Goal: Information Seeking & Learning: Learn about a topic

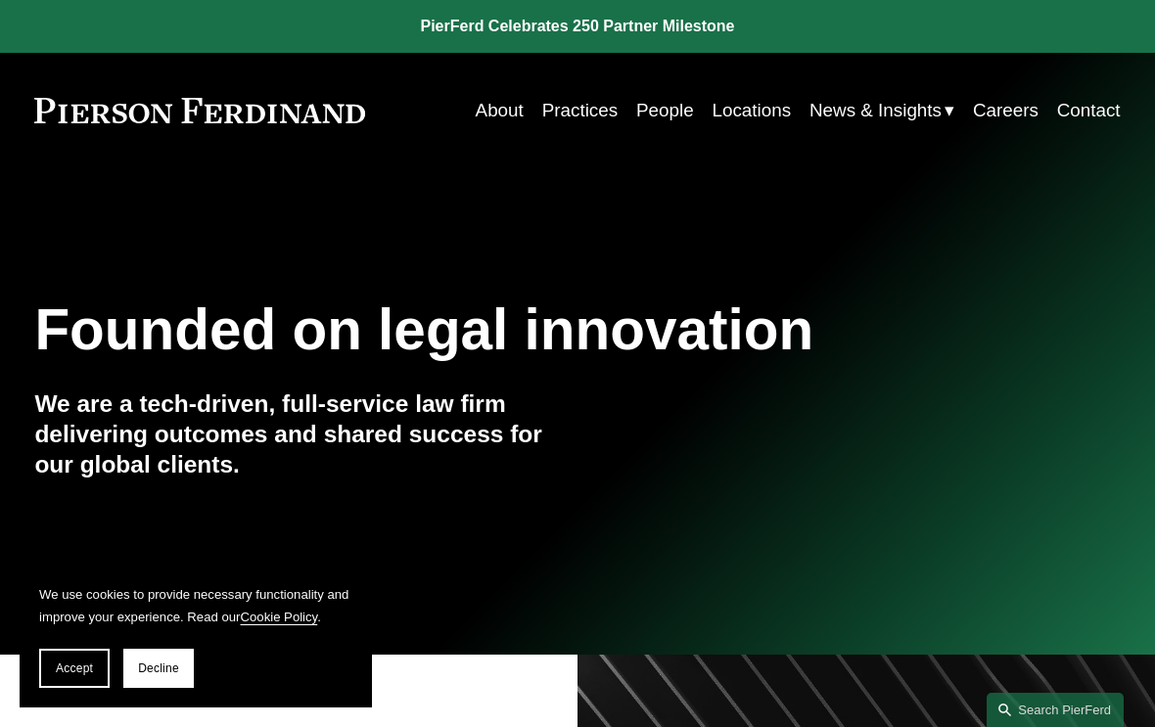
click at [681, 107] on link "People" at bounding box center [665, 110] width 58 height 37
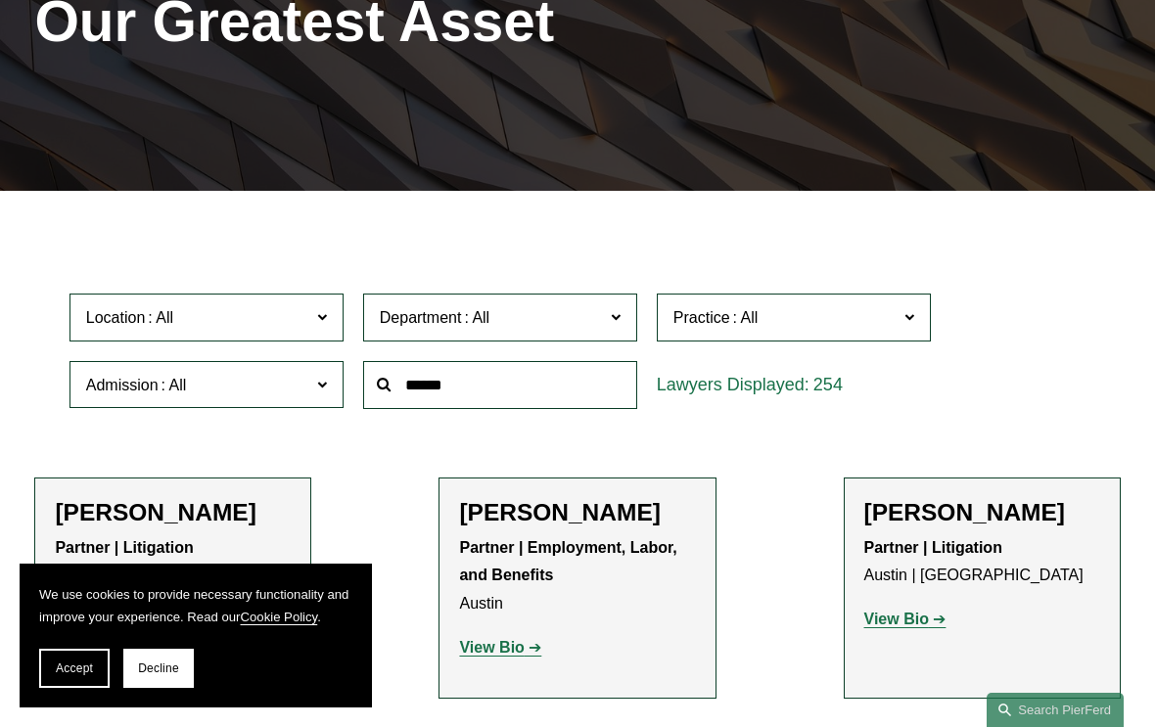
scroll to position [685, 0]
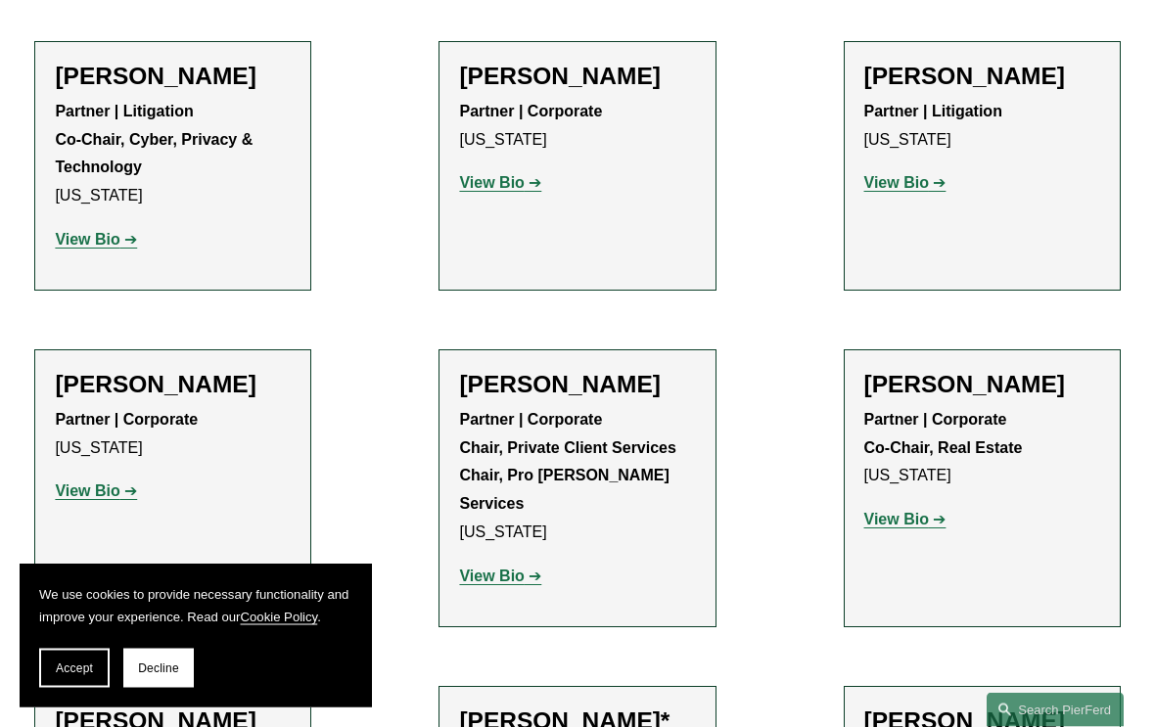
scroll to position [6834, 0]
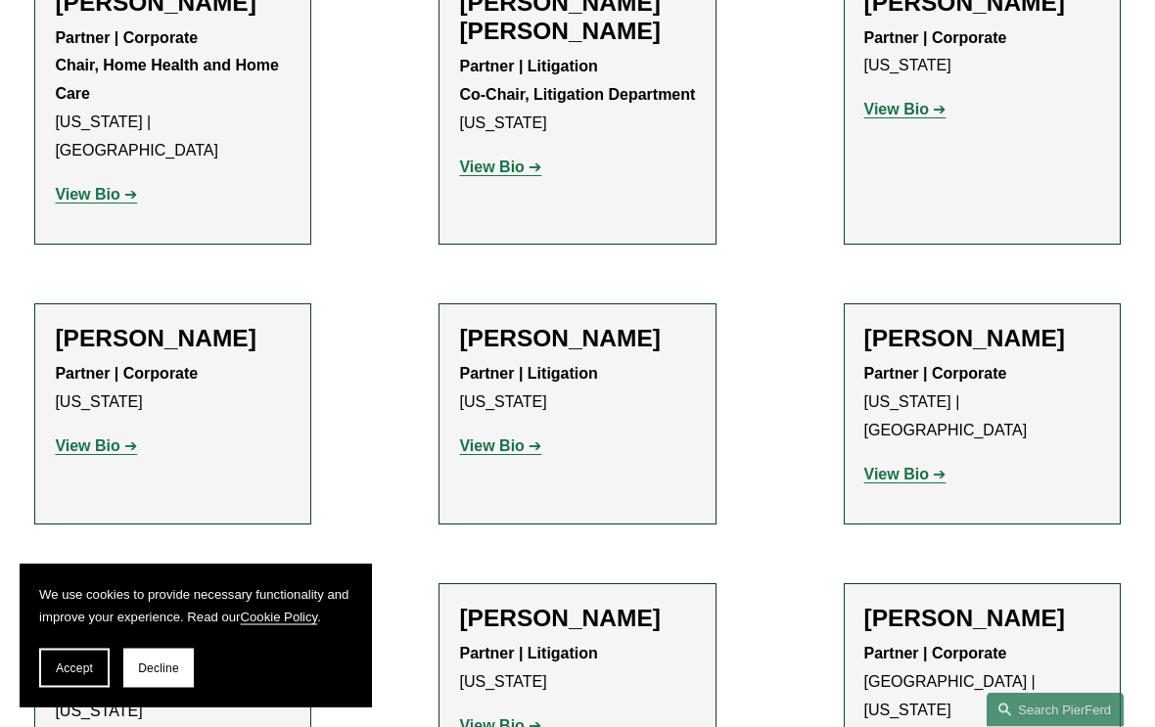
scroll to position [1075, 0]
click at [503, 437] on strong "View Bio" at bounding box center [491, 445] width 65 height 17
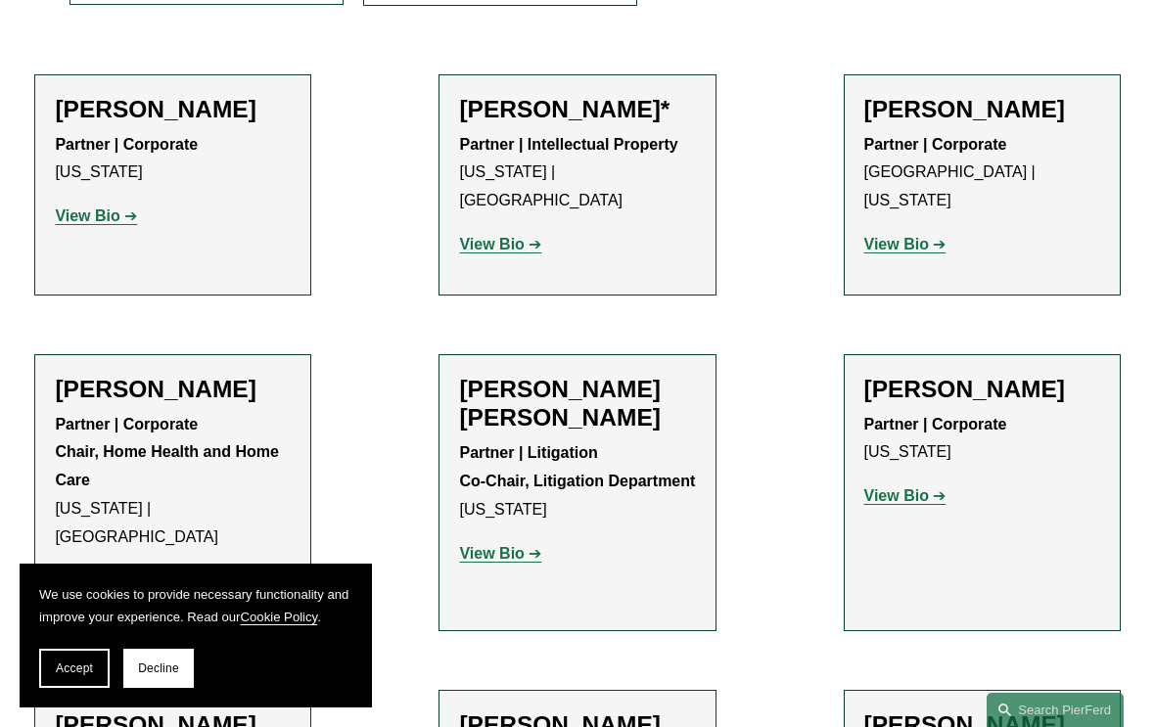
scroll to position [688, 0]
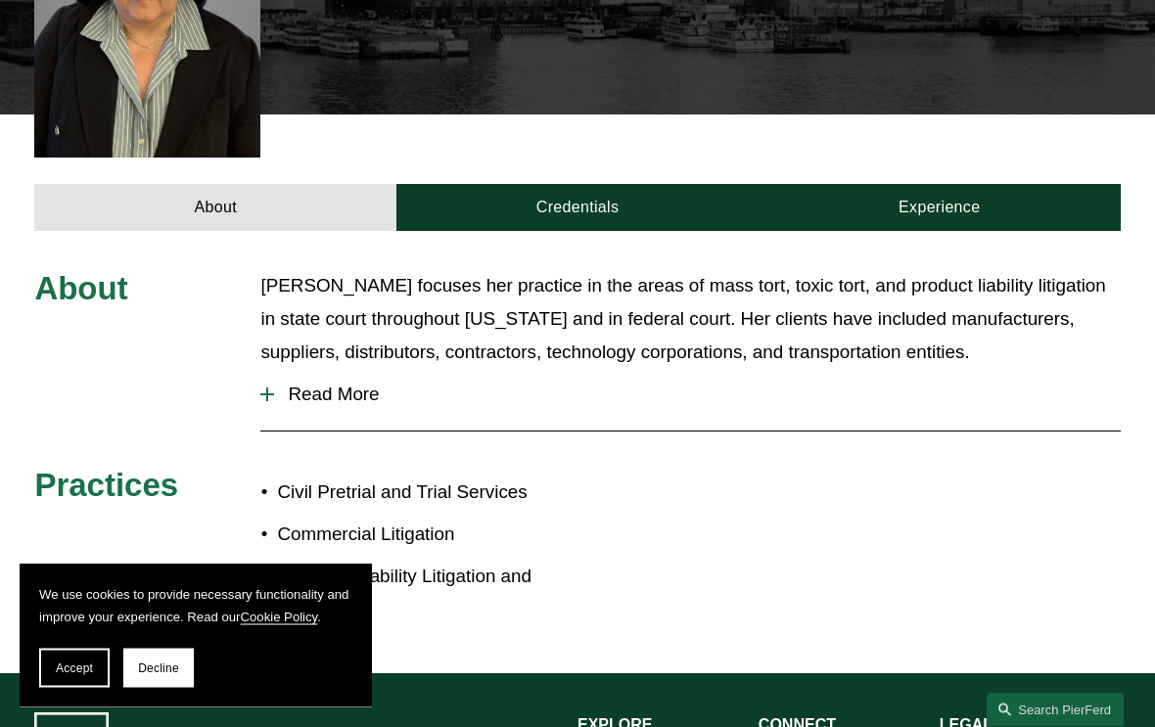
scroll to position [598, 0]
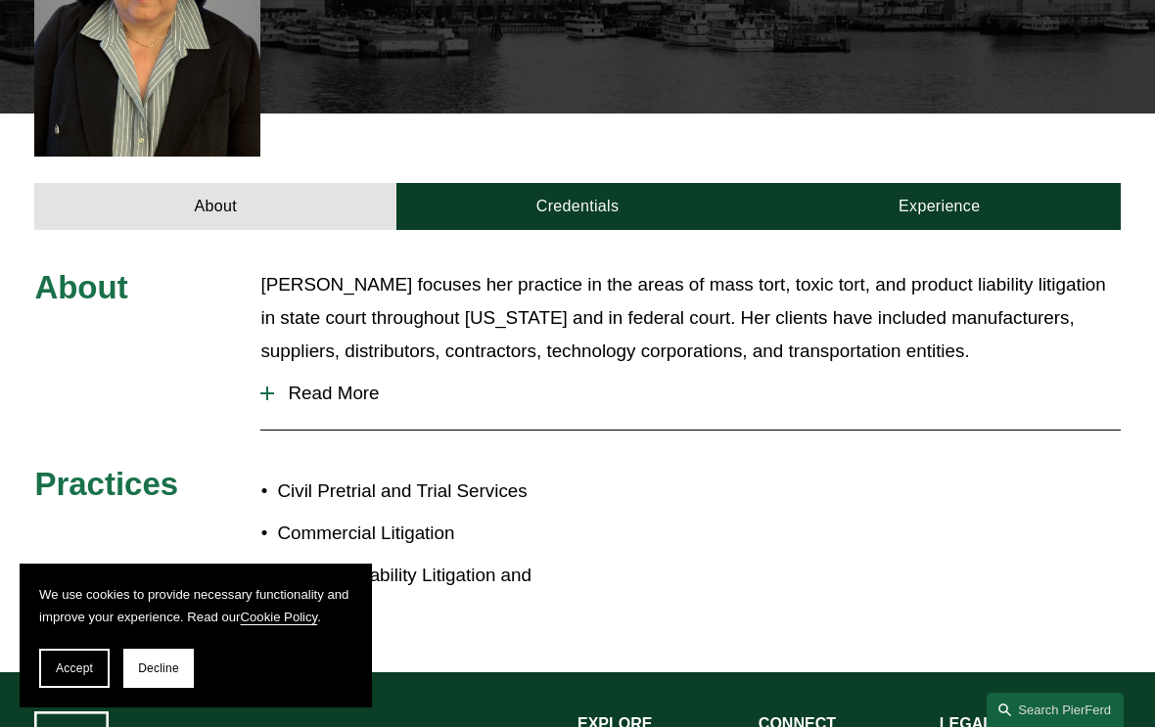
click at [347, 383] on span "Read More" at bounding box center [697, 394] width 846 height 22
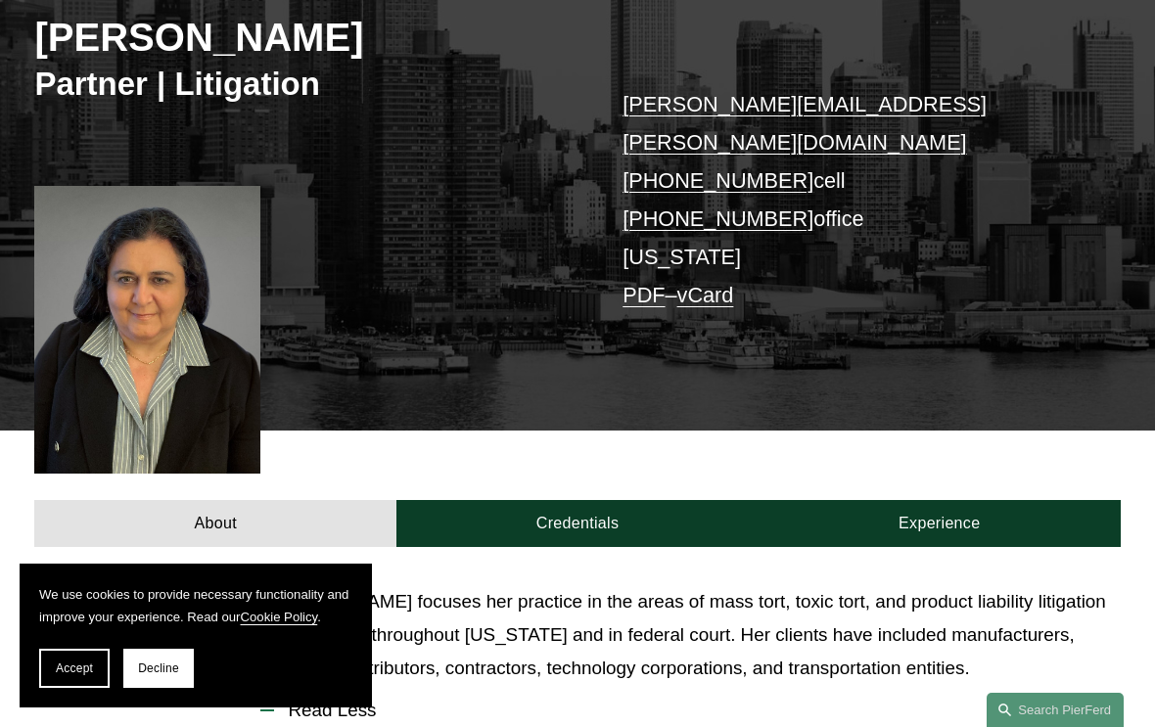
scroll to position [280, 0]
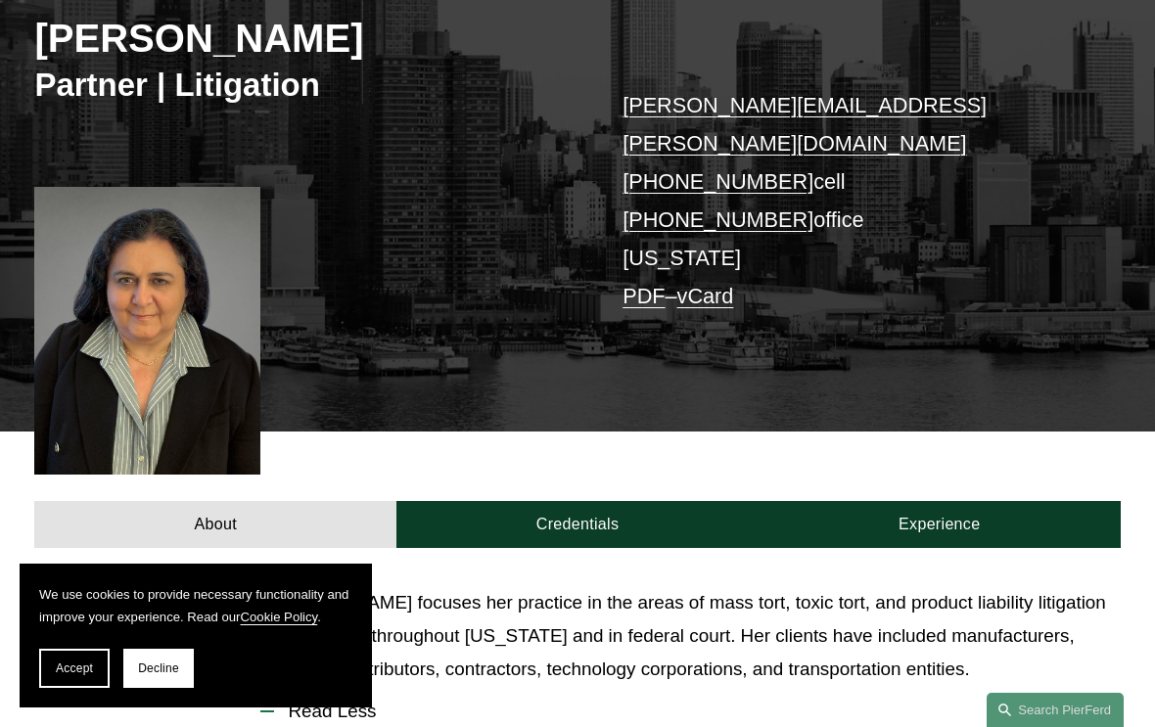
click at [623, 501] on link "Credentials" at bounding box center [577, 524] width 362 height 47
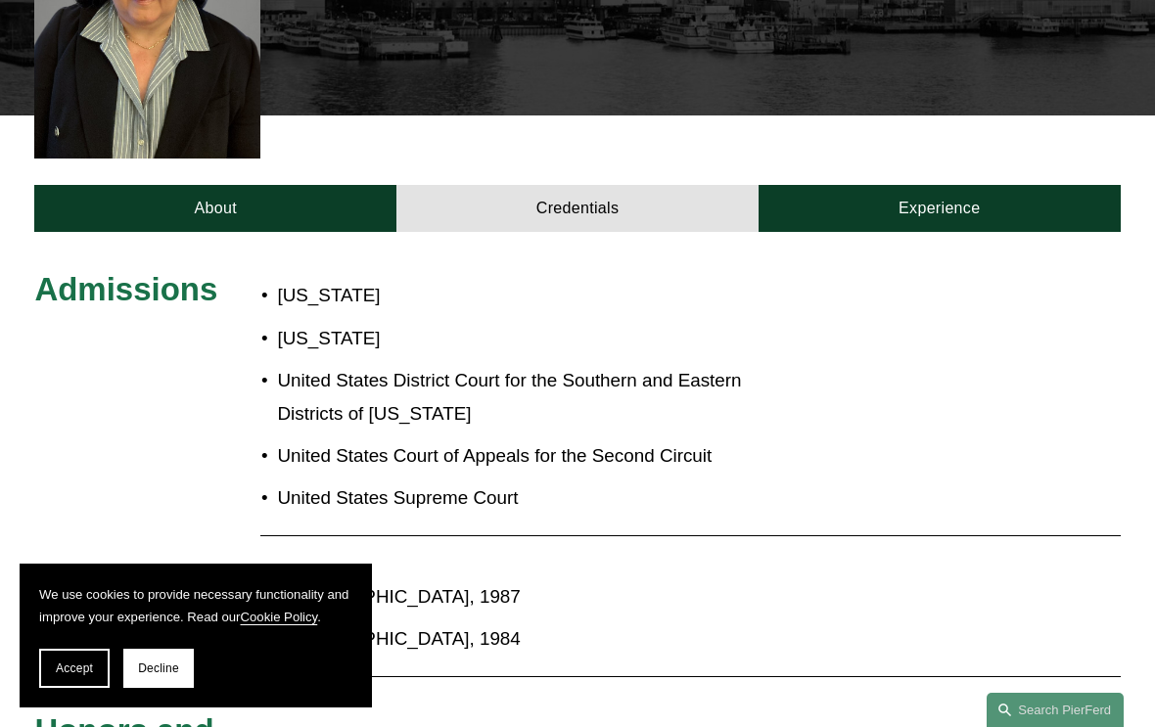
scroll to position [572, 0]
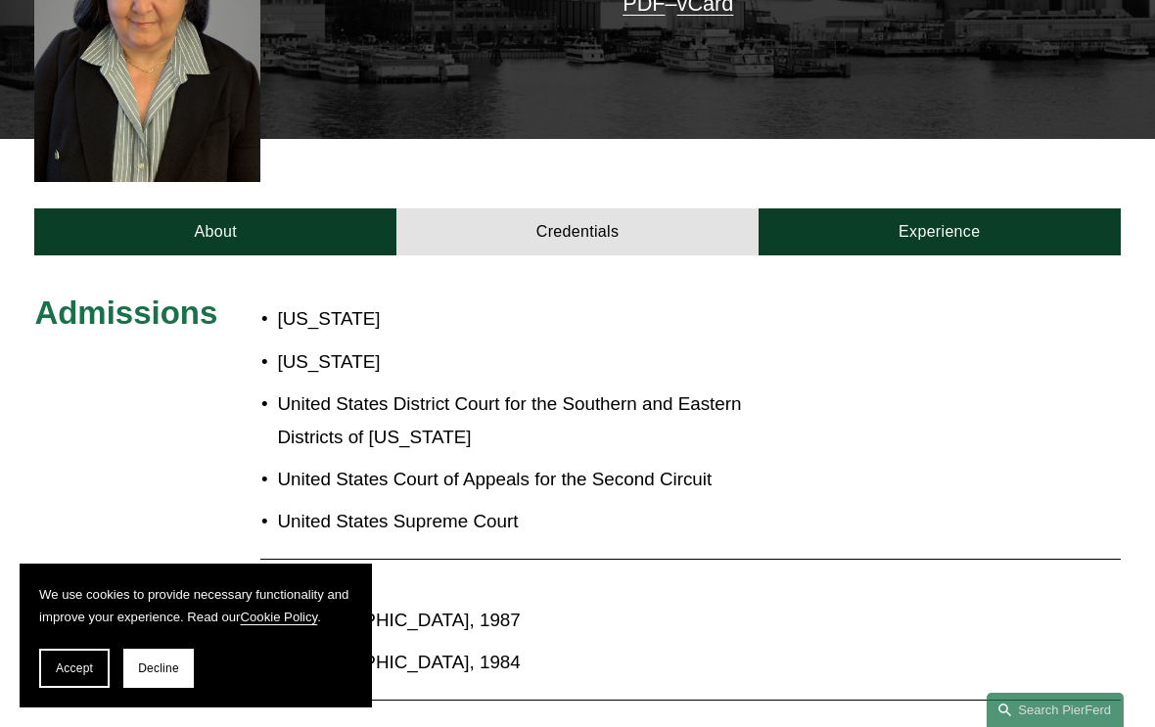
click at [954, 208] on link "Experience" at bounding box center [939, 231] width 362 height 47
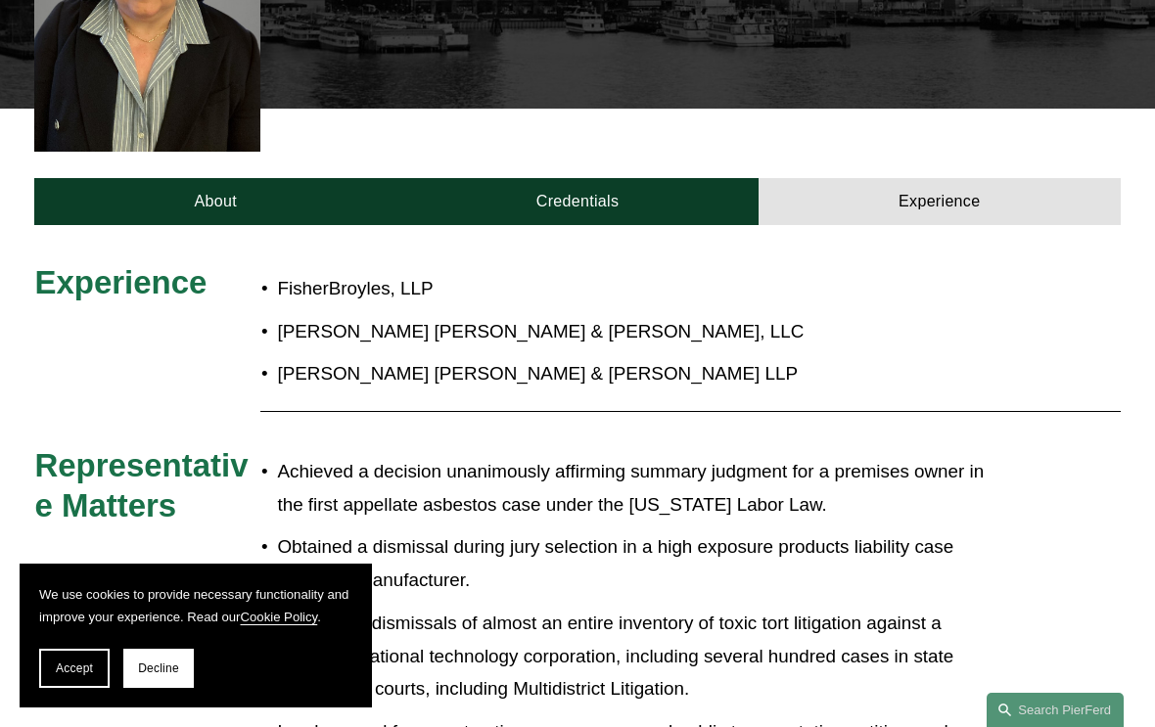
scroll to position [605, 0]
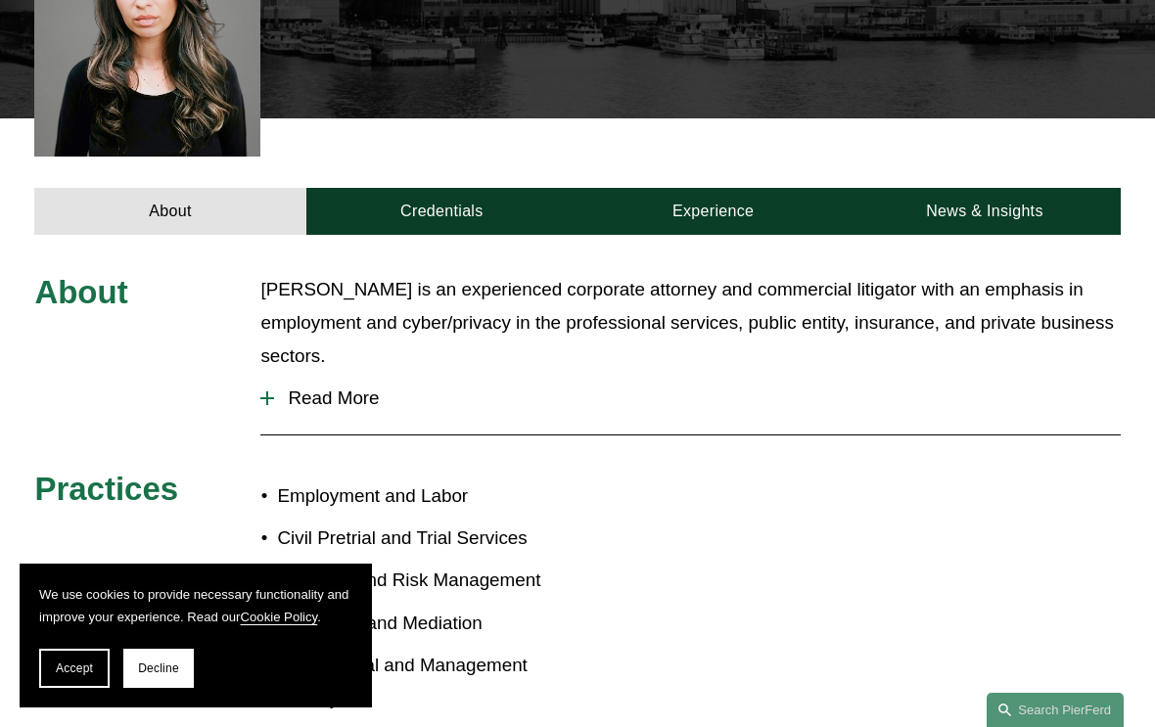
scroll to position [552, 0]
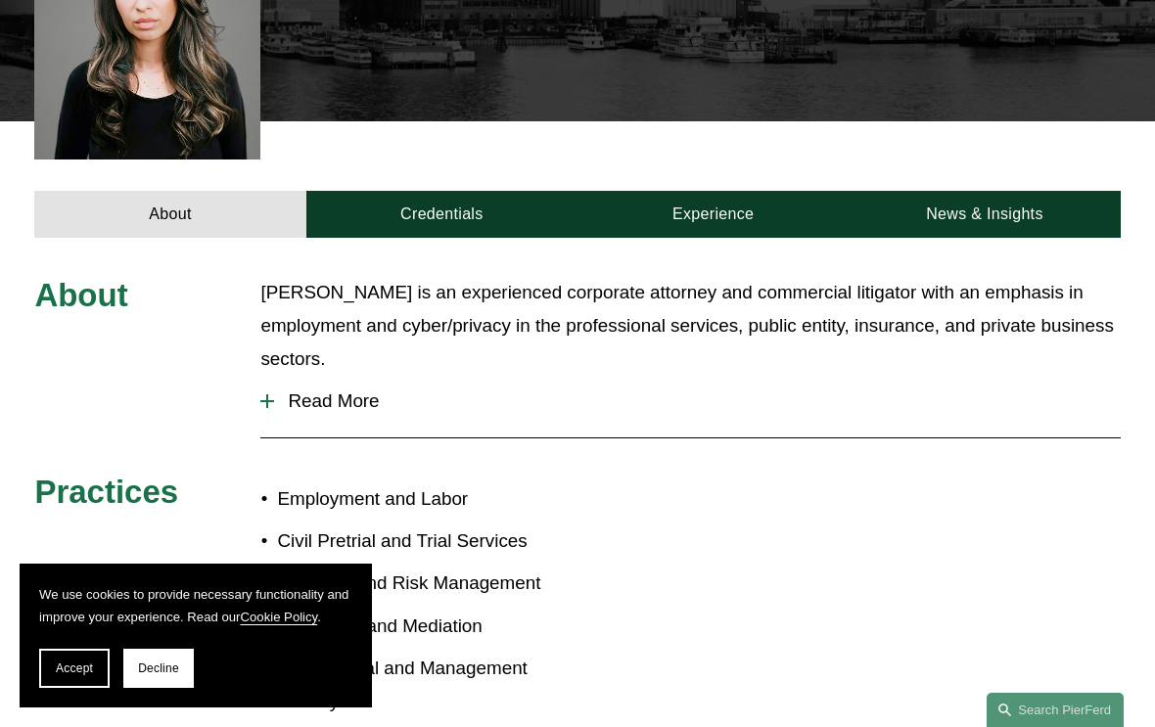
click at [483, 206] on link "Credentials" at bounding box center [441, 214] width 271 height 47
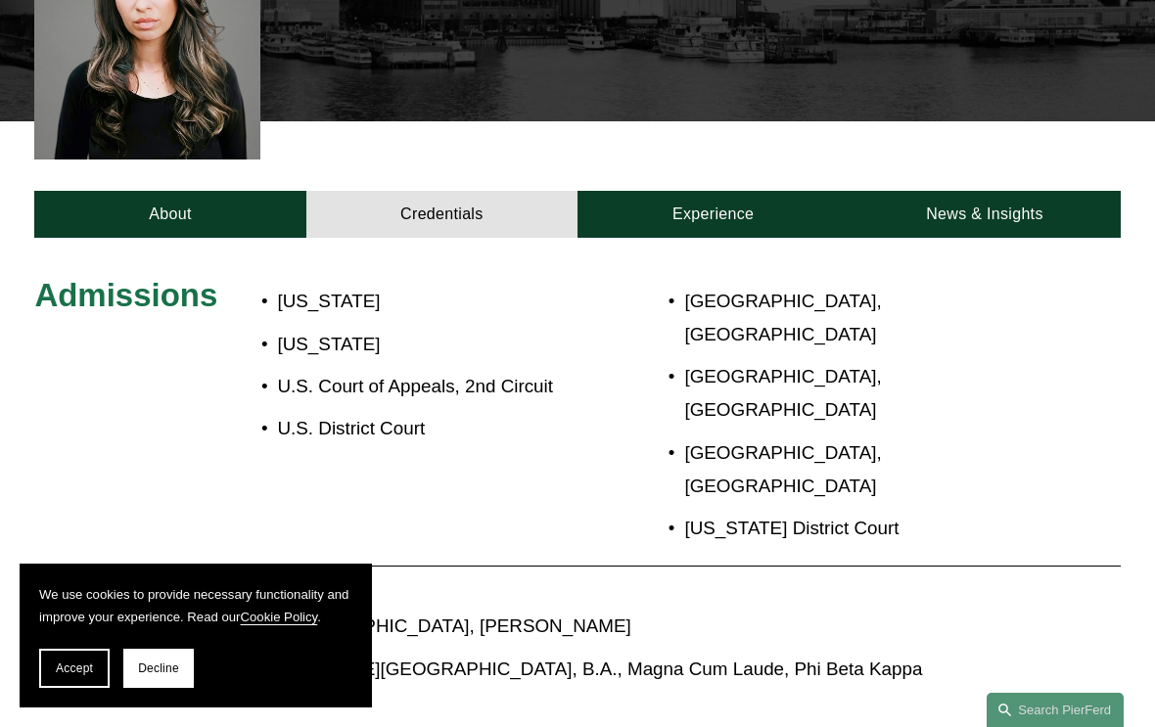
click at [744, 206] on link "Experience" at bounding box center [712, 214] width 271 height 47
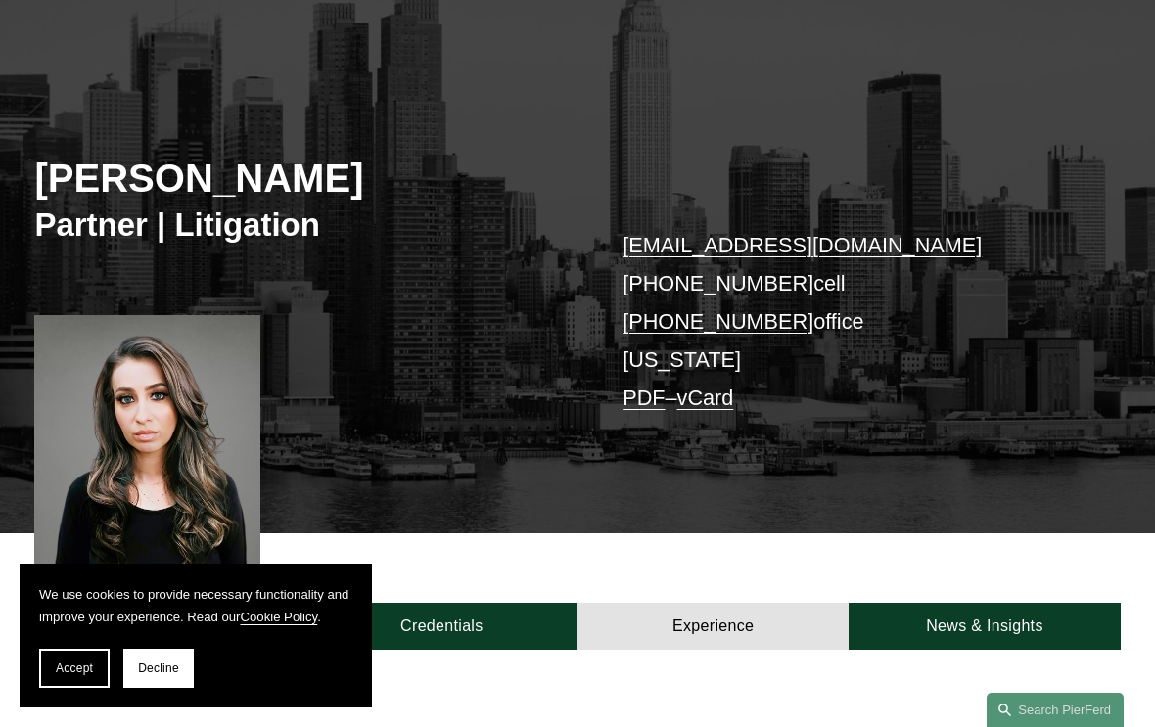
scroll to position [134, 0]
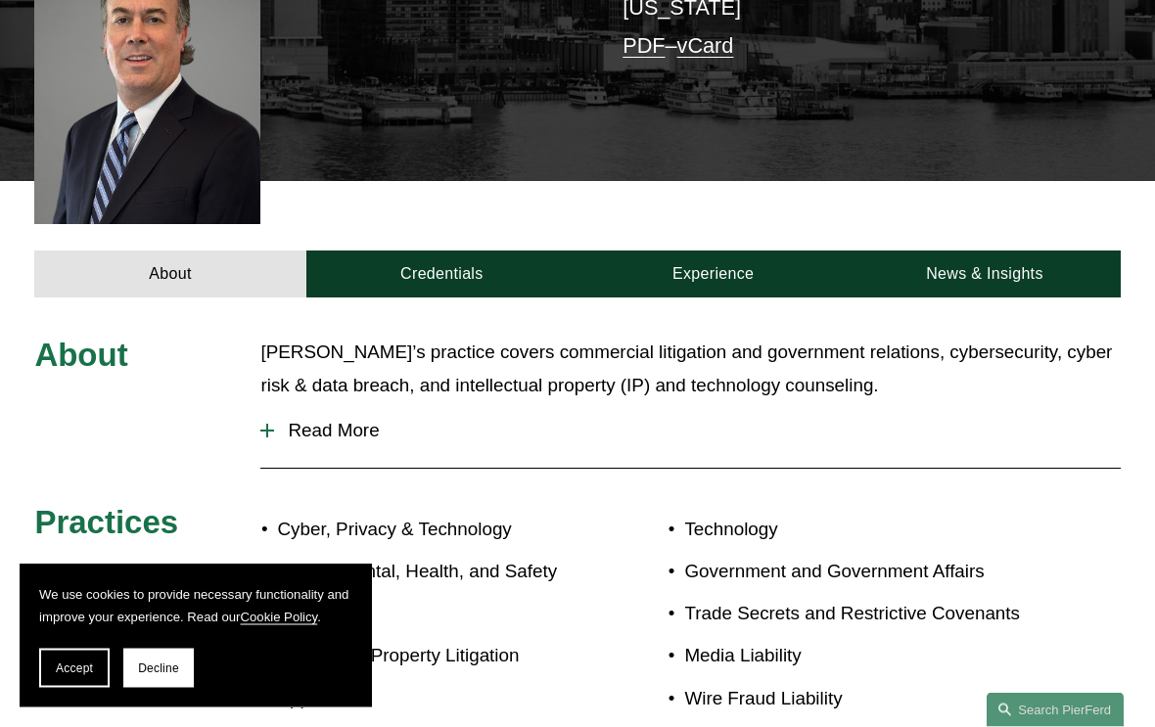
scroll to position [530, 0]
click at [468, 251] on link "Credentials" at bounding box center [441, 274] width 271 height 47
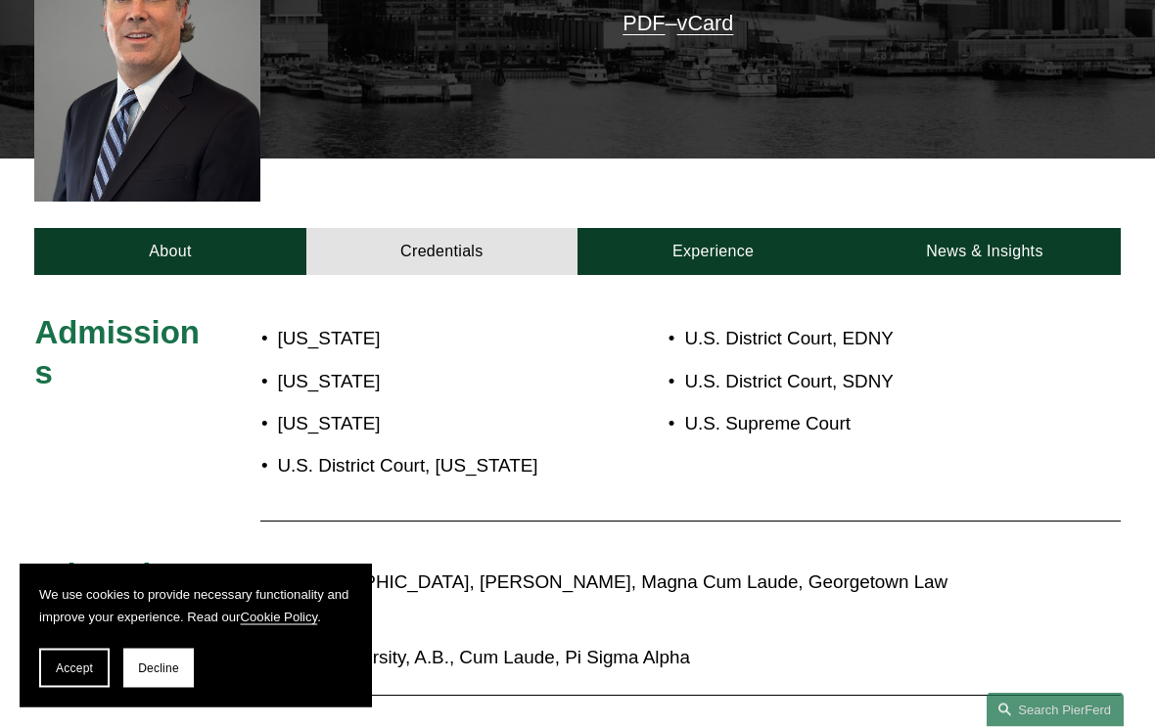
scroll to position [553, 0]
click at [733, 228] on link "Experience" at bounding box center [712, 251] width 271 height 47
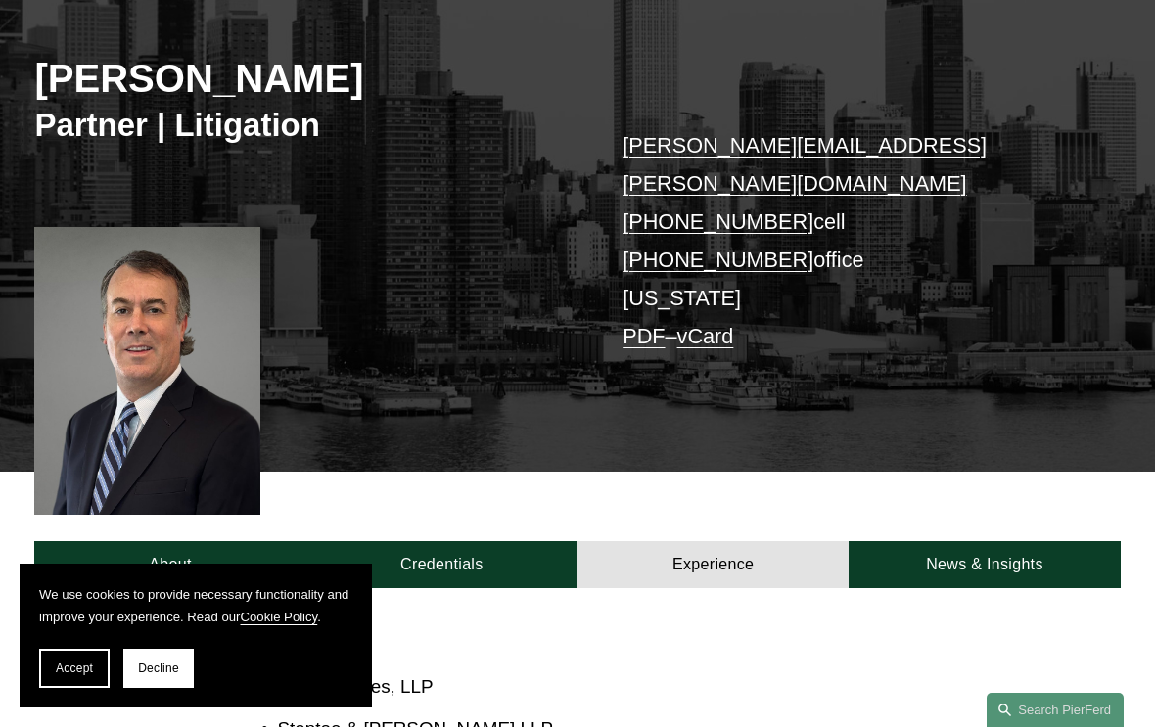
scroll to position [239, 0]
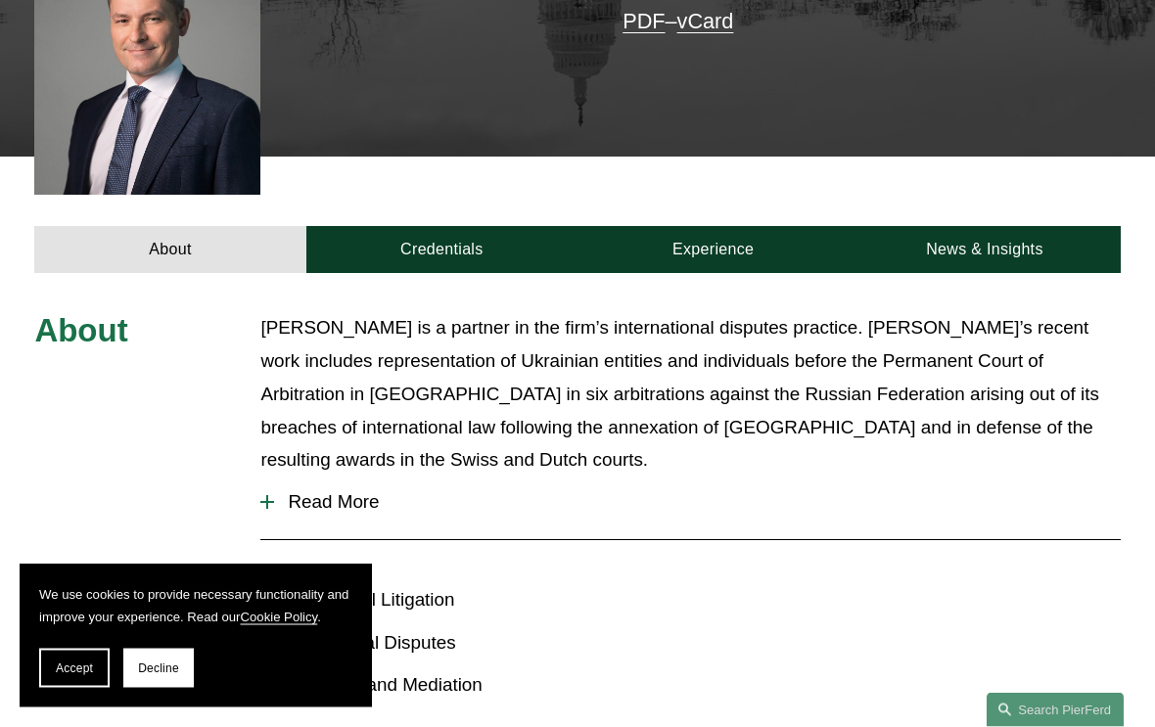
scroll to position [517, 0]
click at [496, 243] on link "Credentials" at bounding box center [441, 249] width 271 height 47
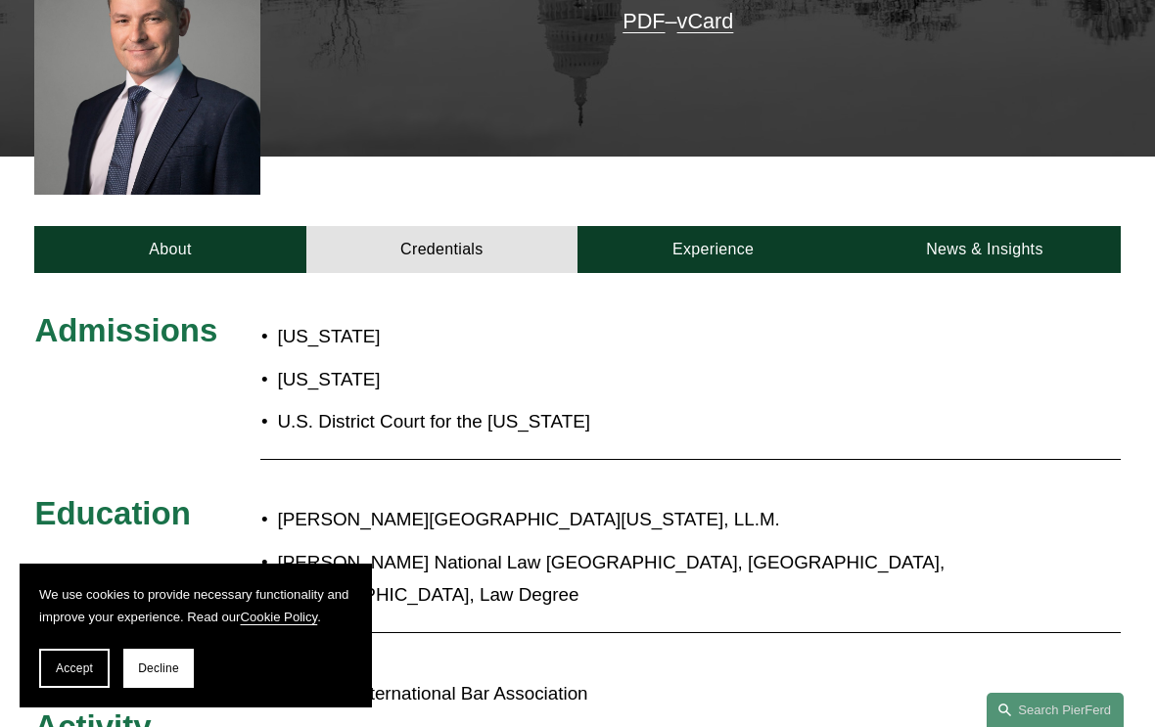
click at [747, 243] on link "Experience" at bounding box center [712, 249] width 271 height 47
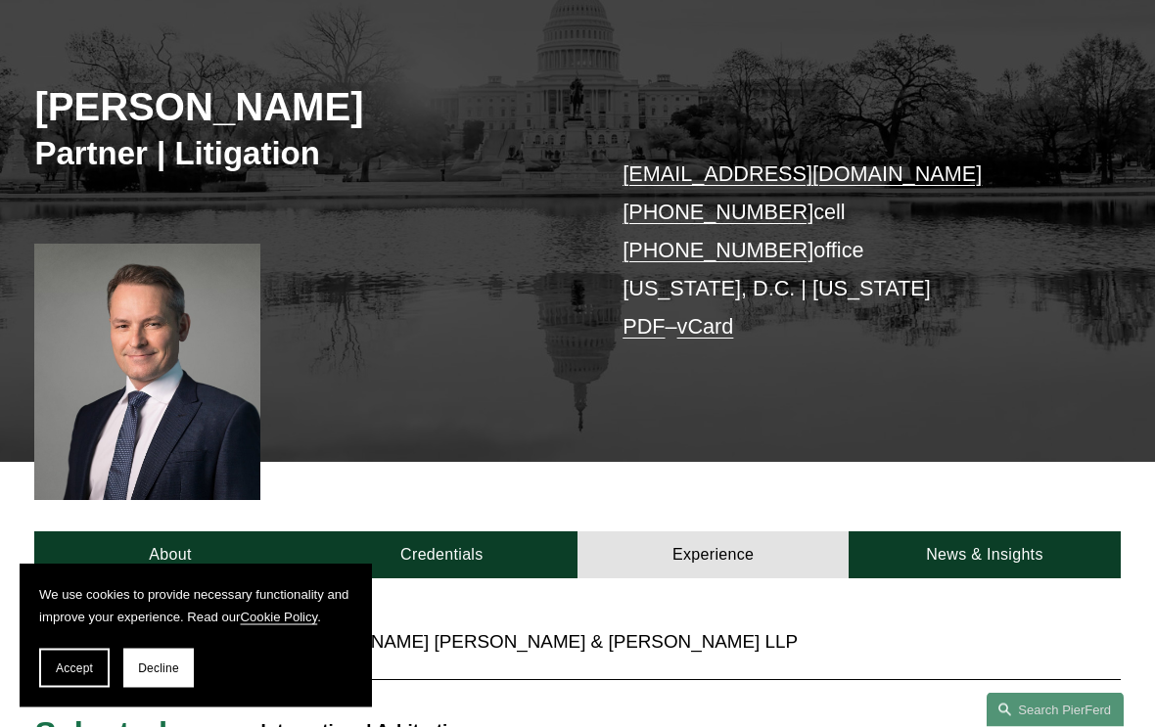
scroll to position [207, 0]
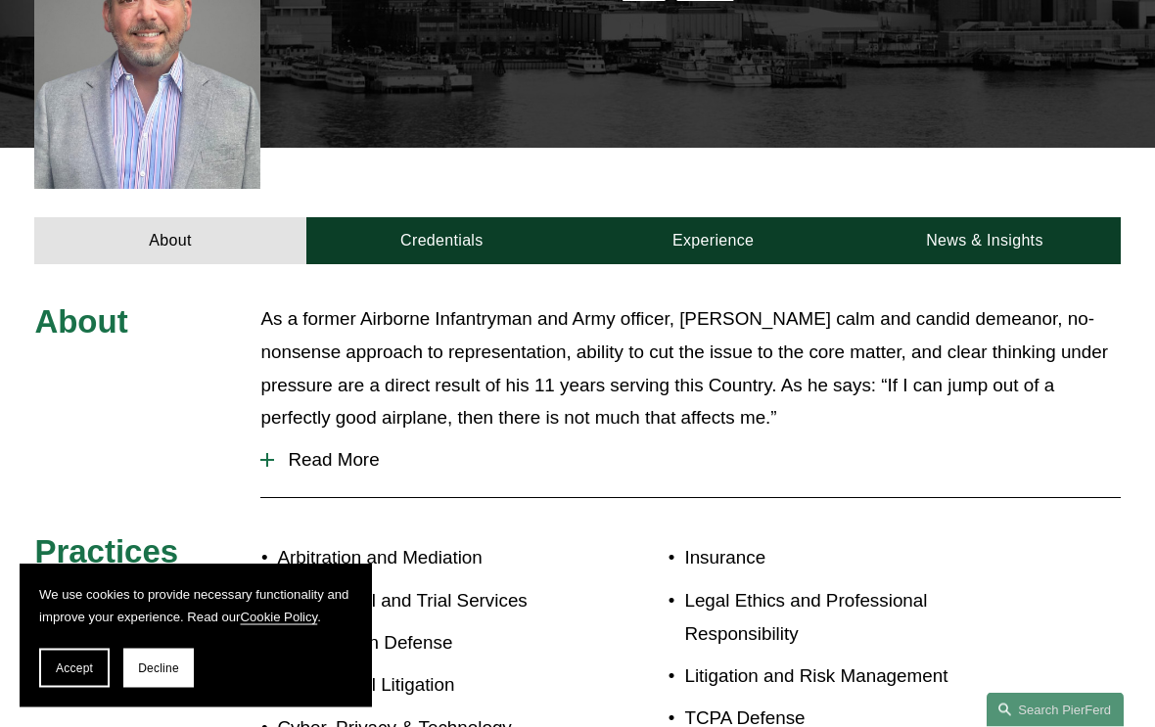
scroll to position [550, 0]
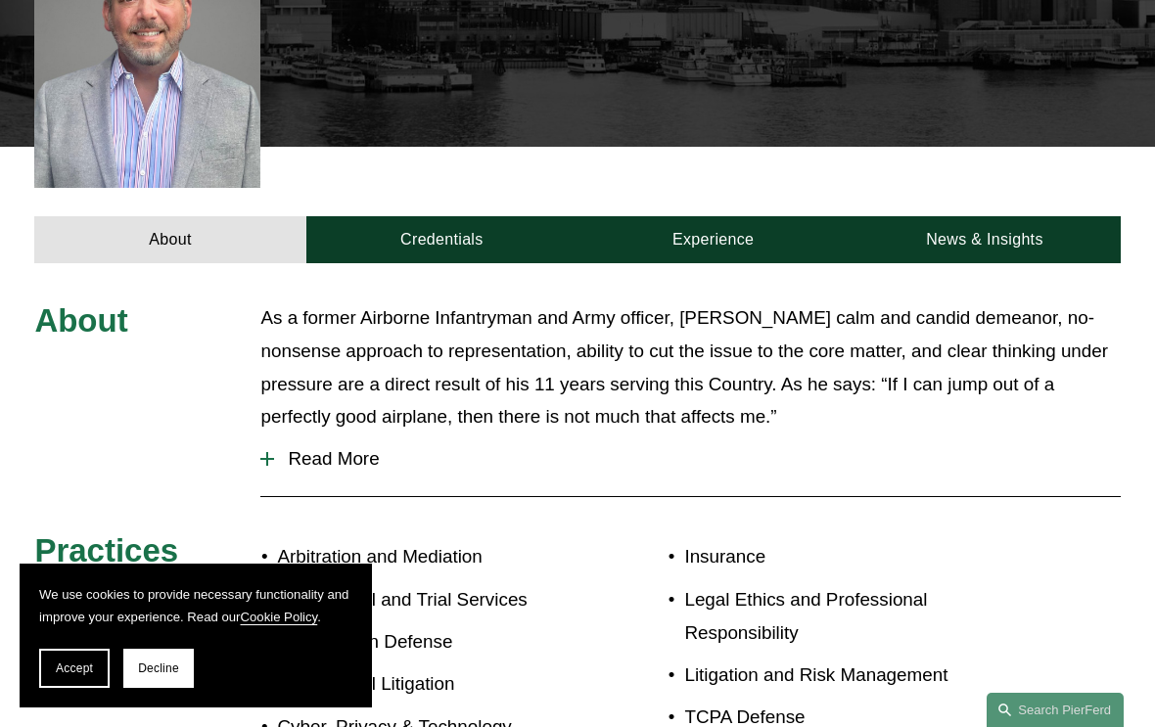
click at [473, 216] on link "Credentials" at bounding box center [441, 239] width 271 height 47
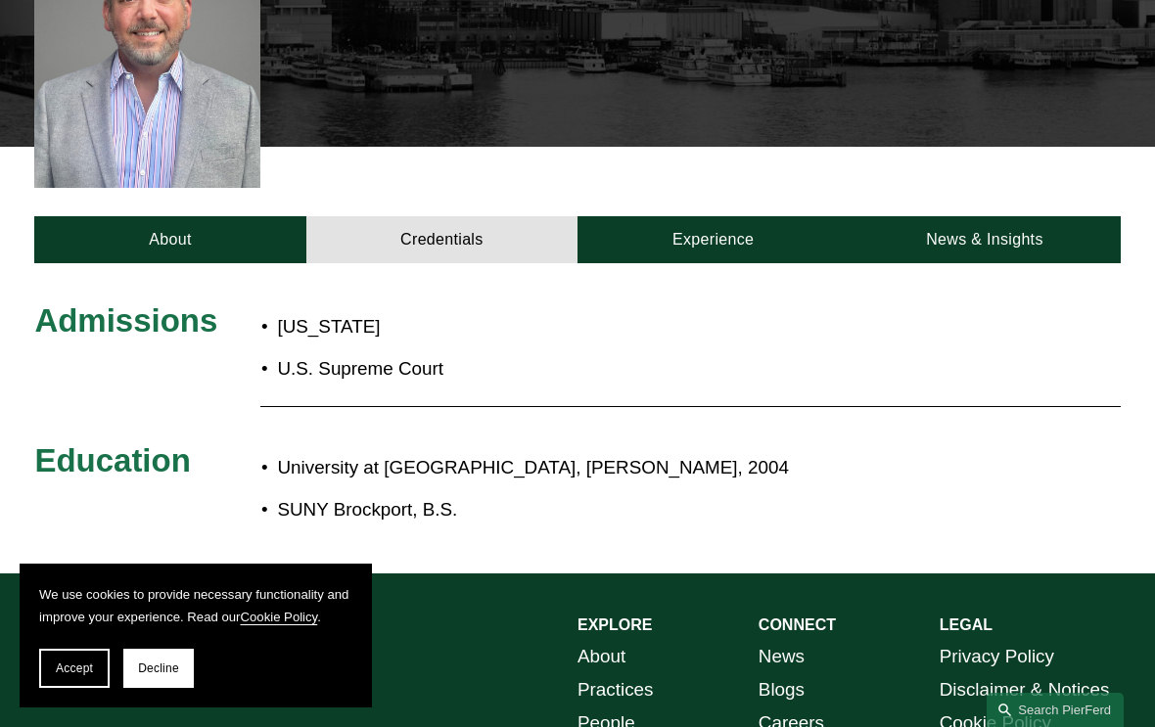
click at [737, 216] on link "Experience" at bounding box center [712, 239] width 271 height 47
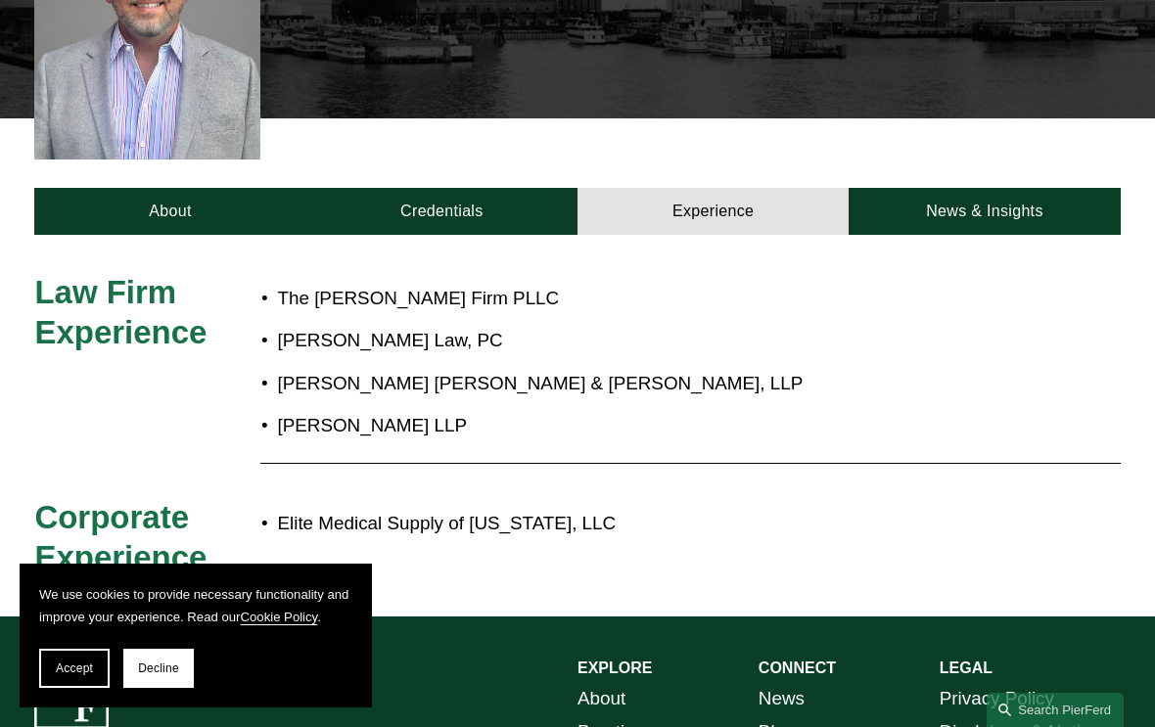
scroll to position [581, 0]
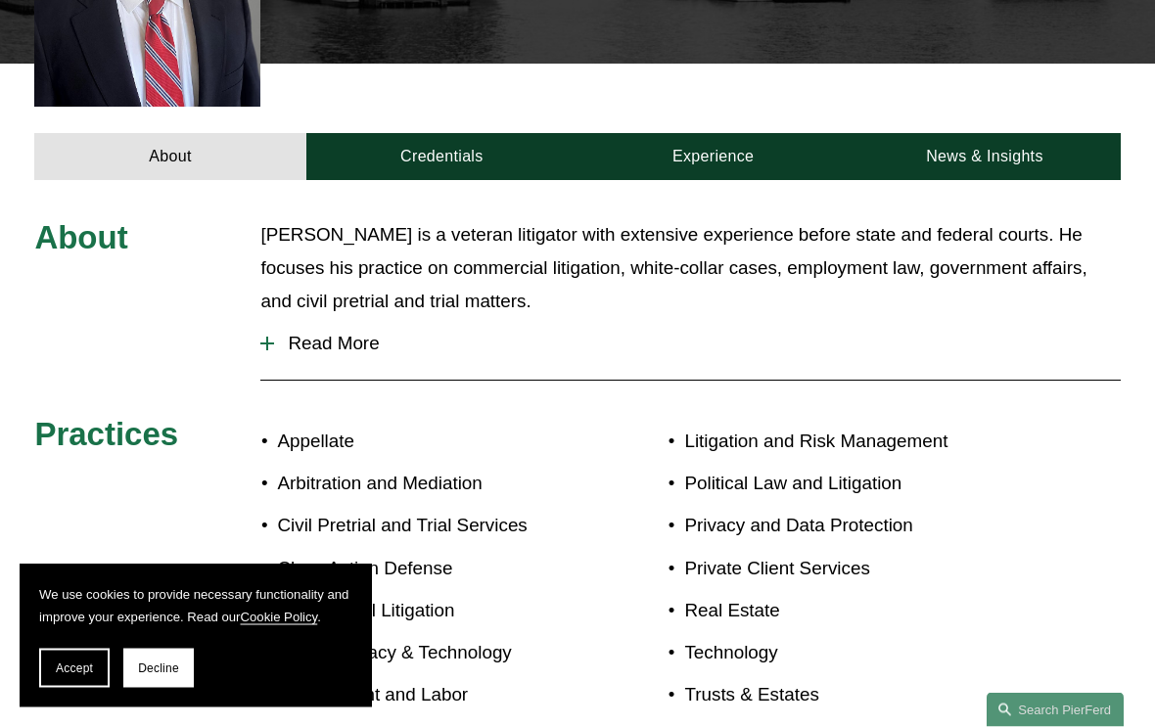
scroll to position [650, 0]
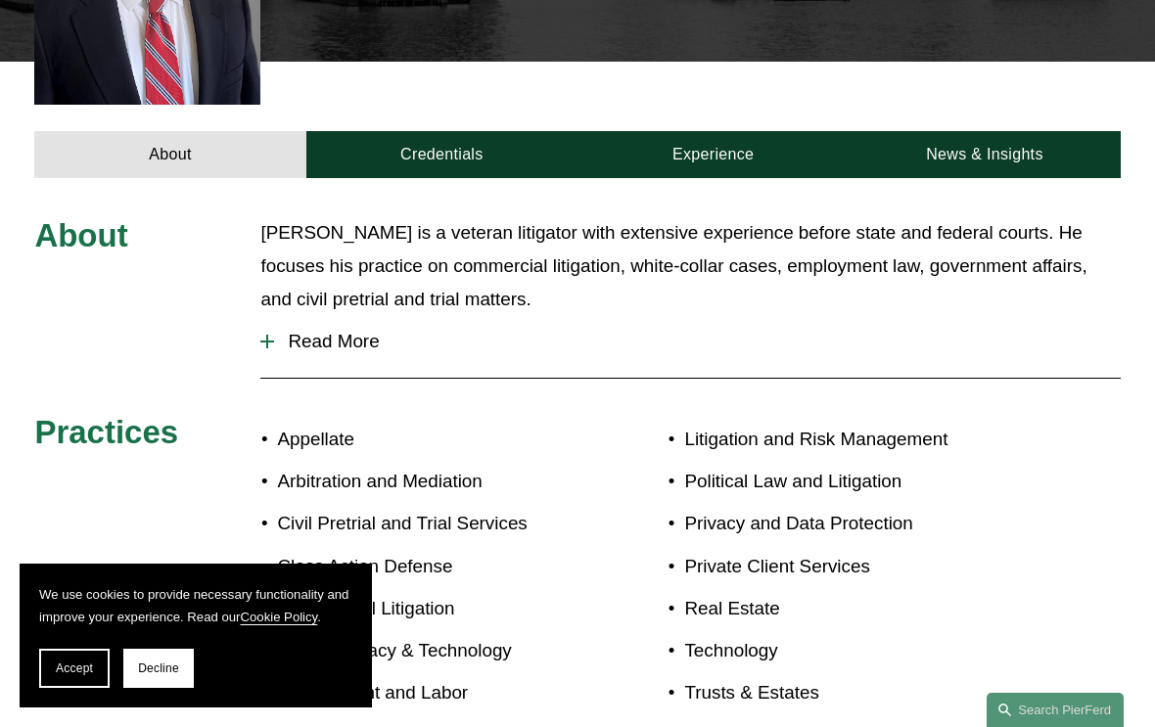
click at [482, 131] on link "Credentials" at bounding box center [441, 154] width 271 height 47
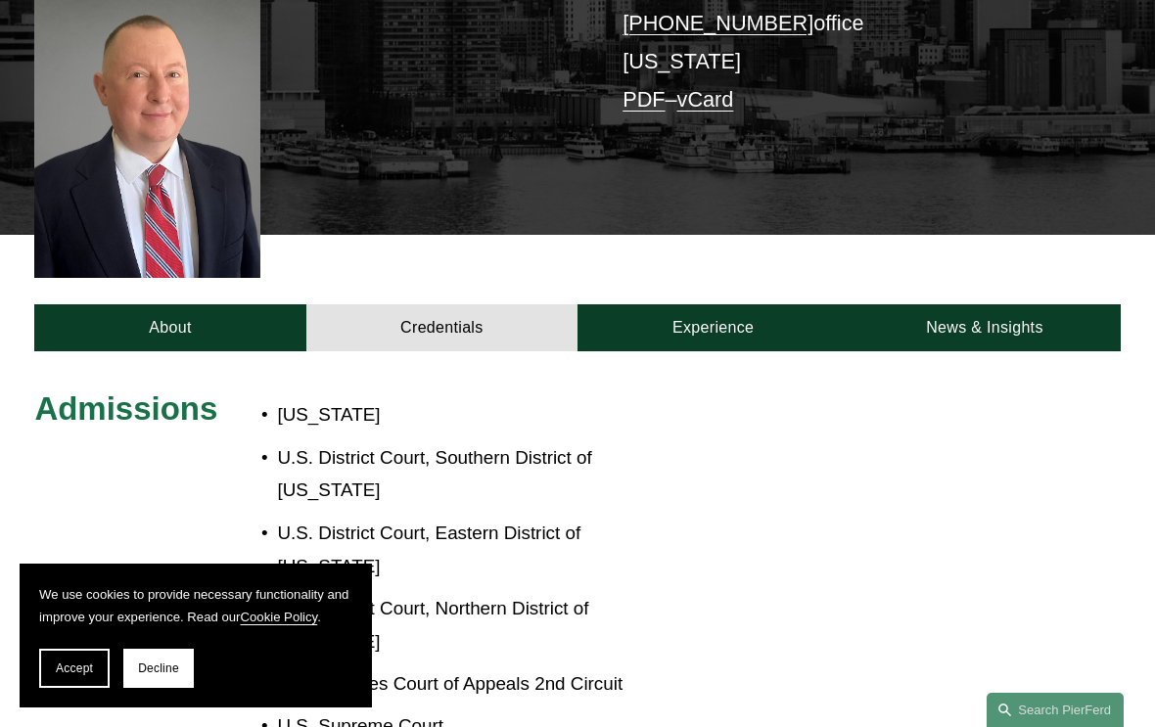
scroll to position [473, 0]
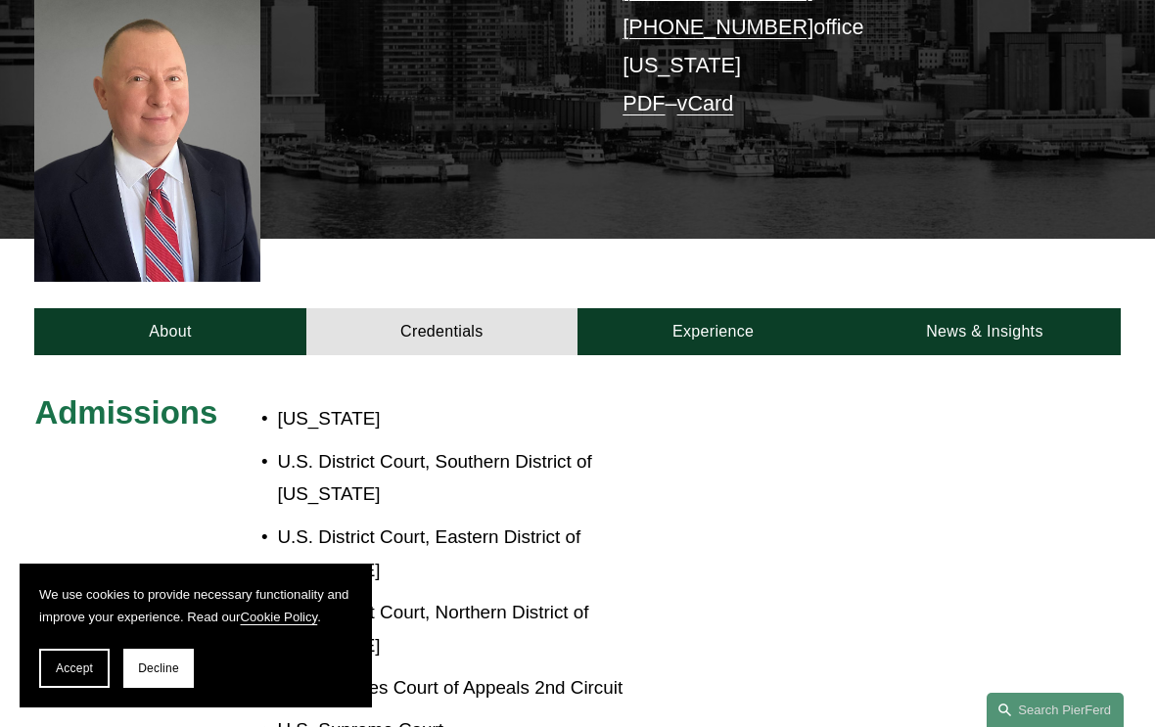
click at [728, 308] on link "Experience" at bounding box center [712, 331] width 271 height 47
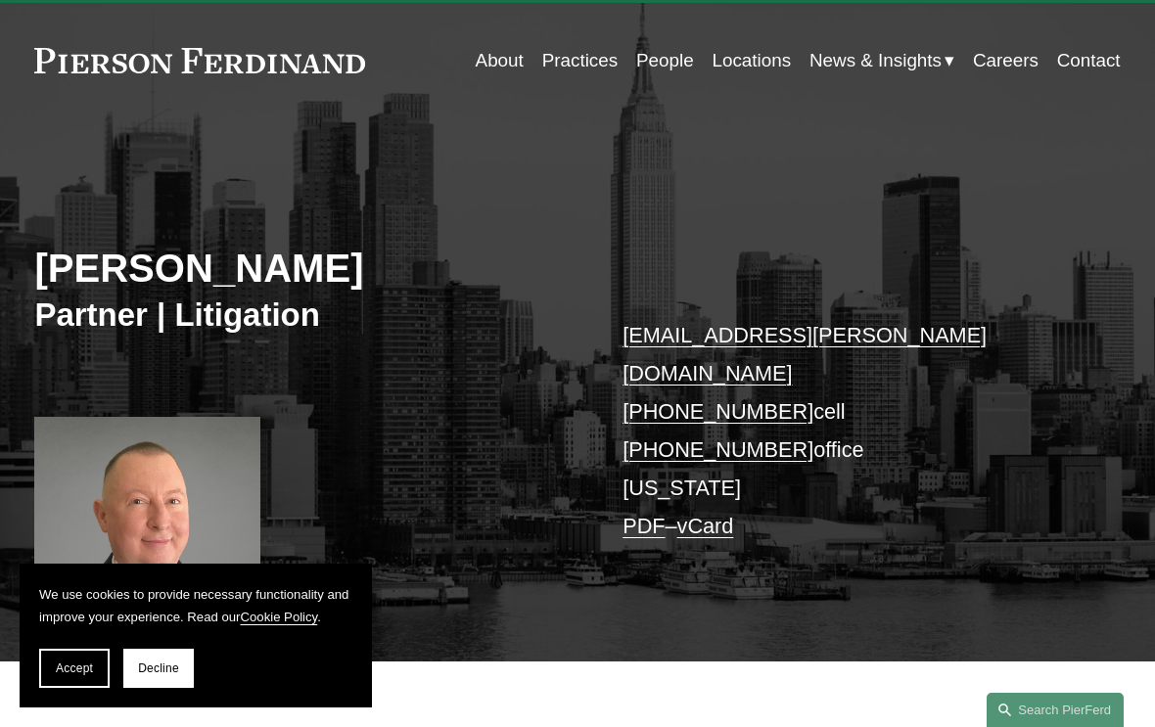
scroll to position [0, 0]
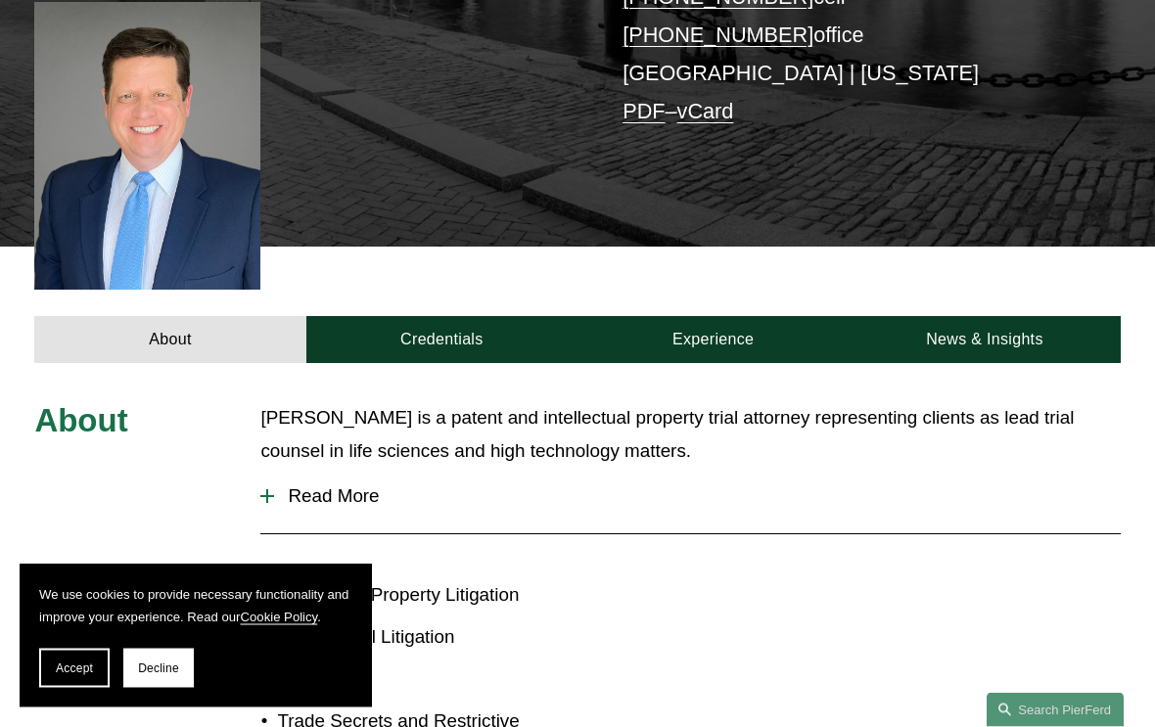
scroll to position [465, 0]
click at [516, 316] on link "Credentials" at bounding box center [441, 339] width 271 height 47
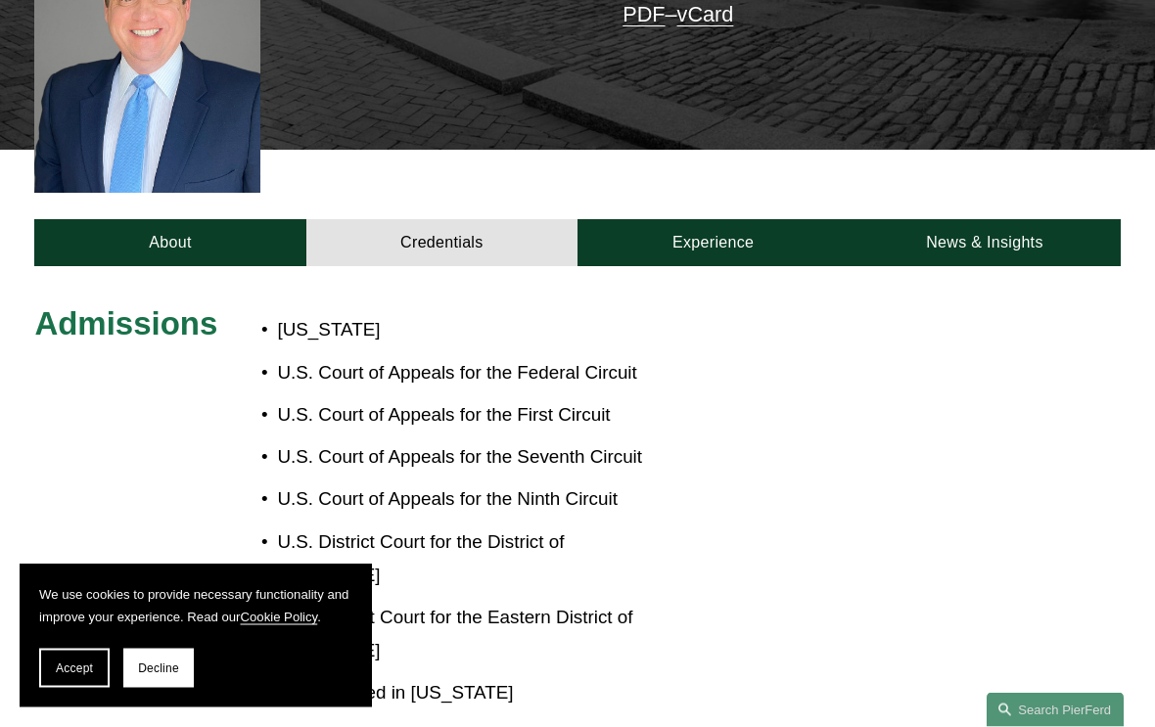
scroll to position [551, 0]
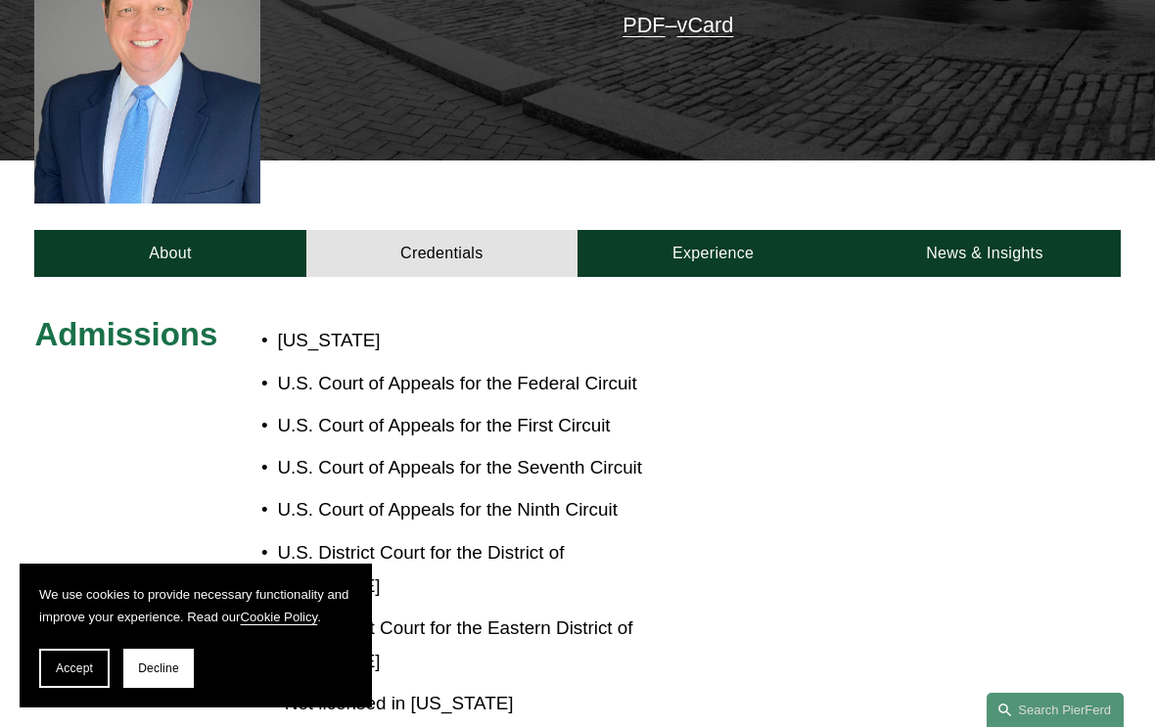
click at [697, 230] on link "Experience" at bounding box center [712, 253] width 271 height 47
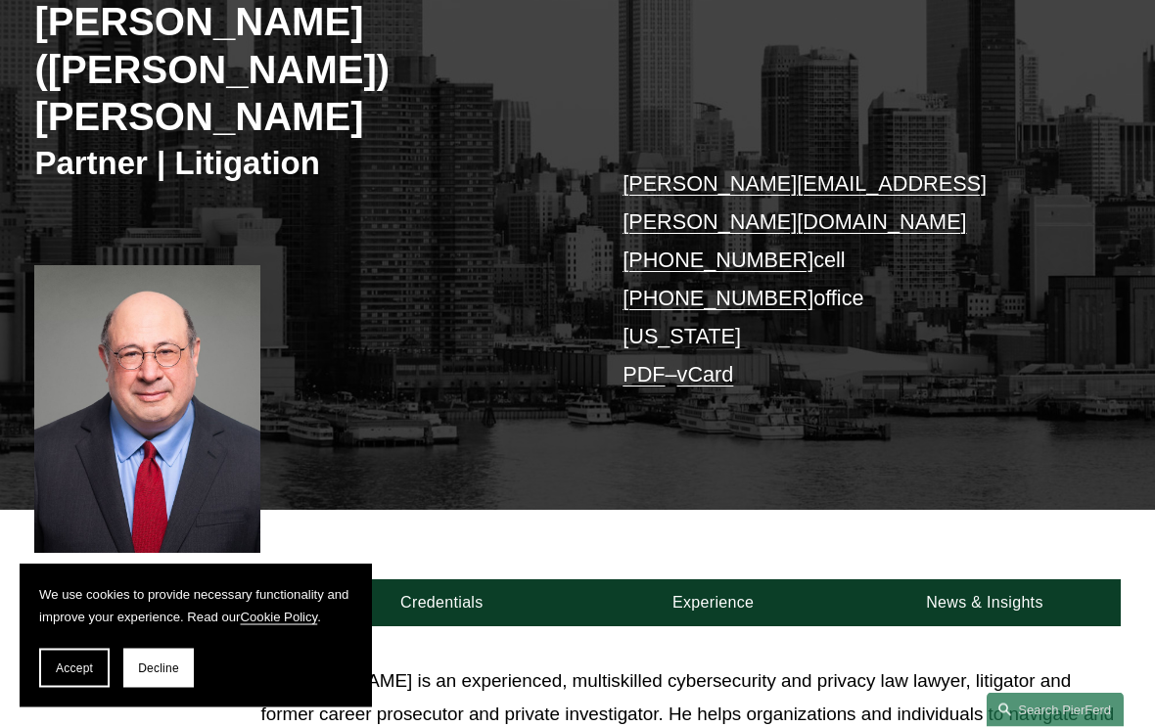
scroll to position [297, 0]
click at [497, 579] on link "Credentials" at bounding box center [441, 602] width 271 height 47
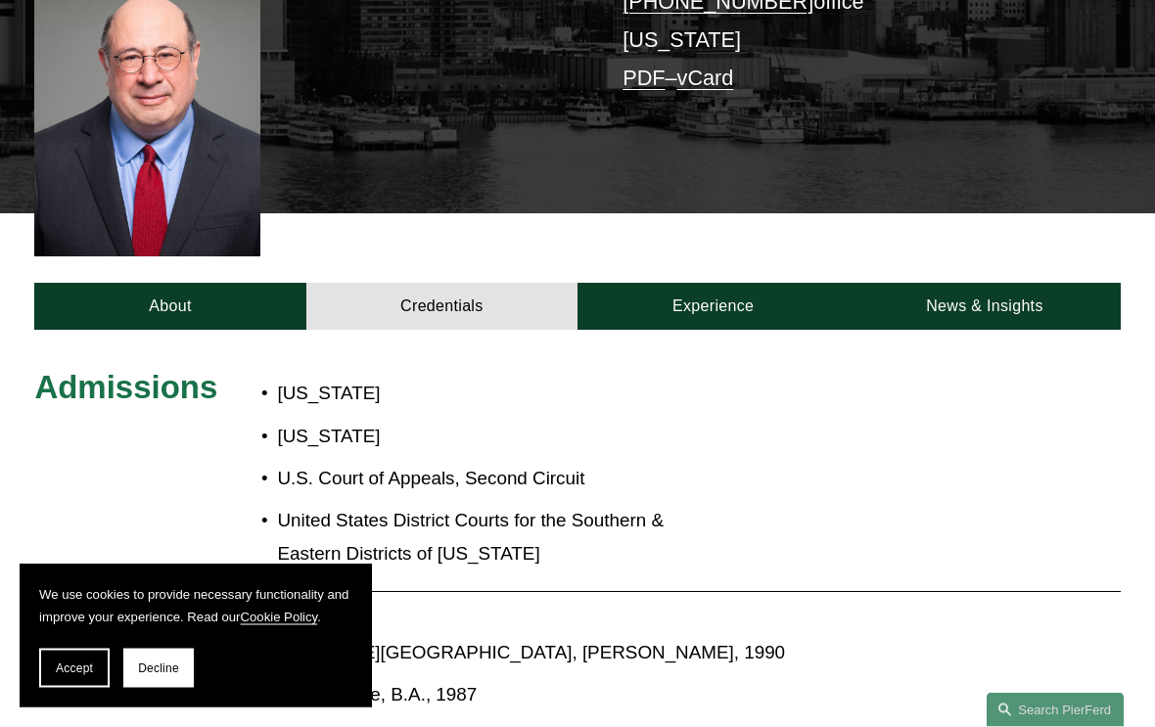
scroll to position [593, 0]
click at [719, 283] on link "Experience" at bounding box center [712, 306] width 271 height 47
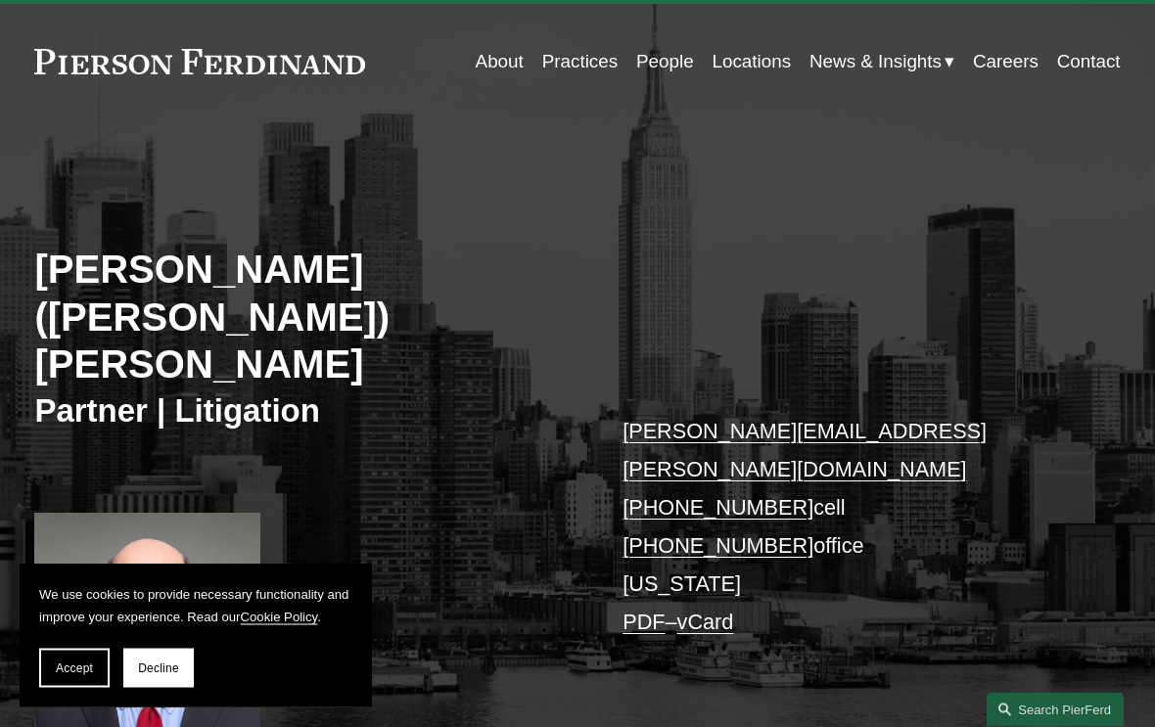
scroll to position [0, 0]
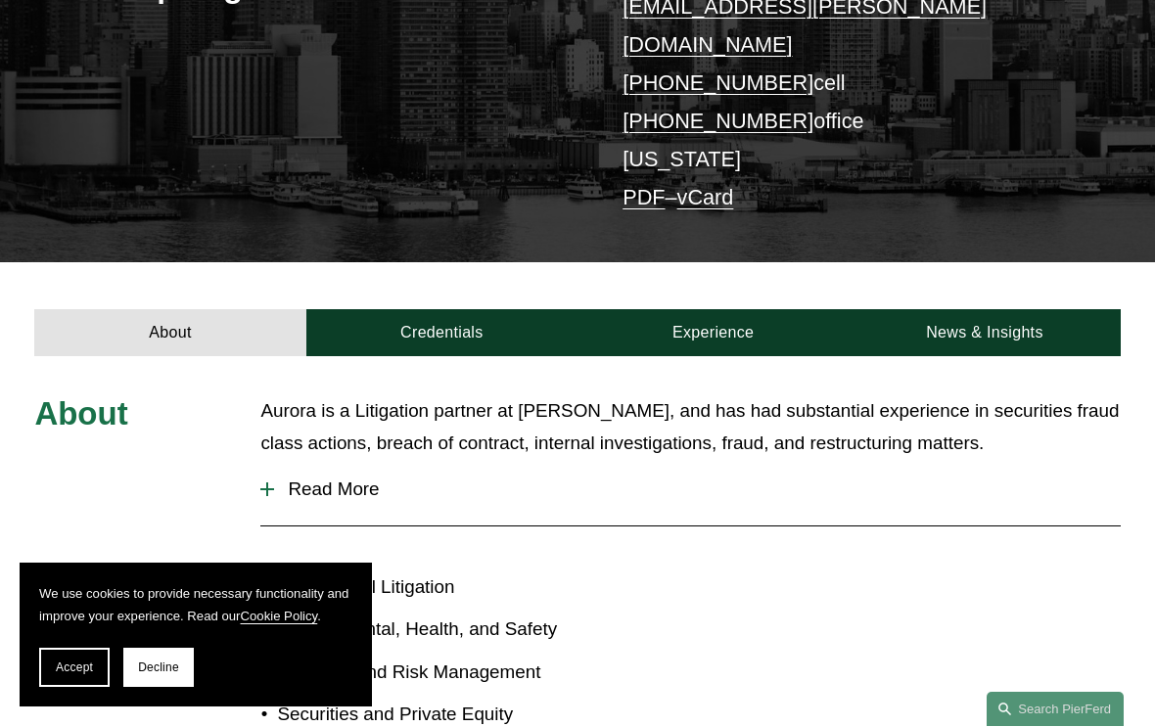
scroll to position [379, 0]
click at [445, 309] on link "Credentials" at bounding box center [441, 332] width 271 height 47
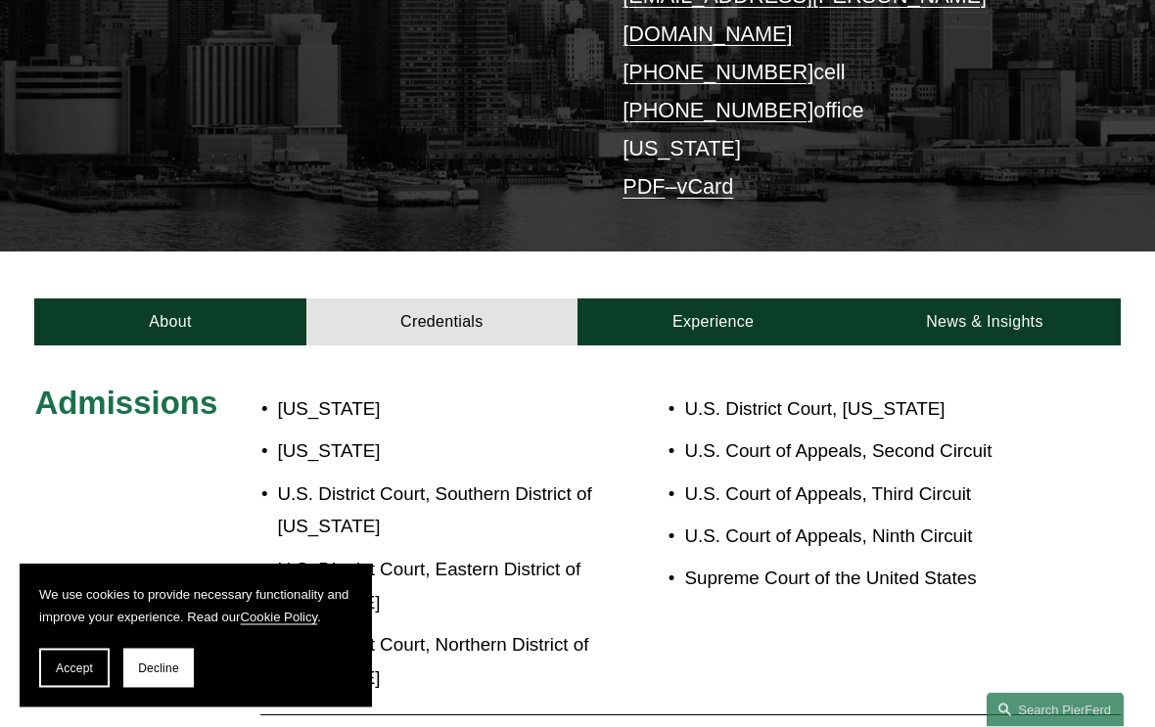
scroll to position [389, 0]
click at [742, 298] on link "Experience" at bounding box center [712, 321] width 271 height 47
